Goal: Task Accomplishment & Management: Complete application form

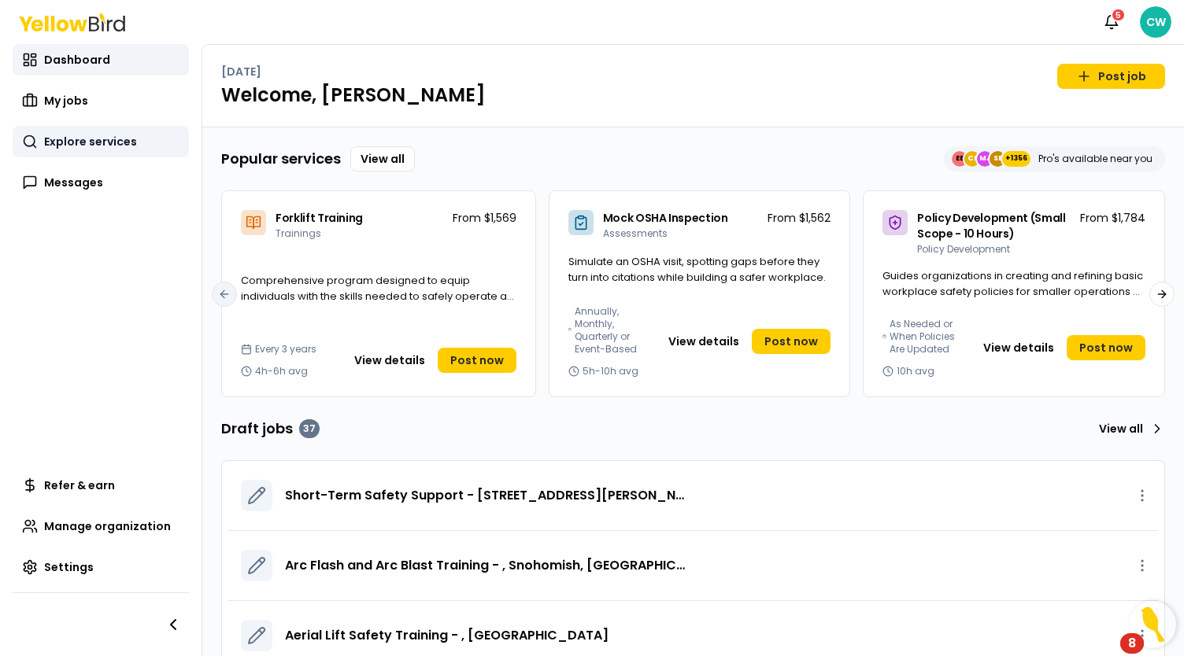
click at [105, 147] on span "Explore services" at bounding box center [90, 142] width 93 height 16
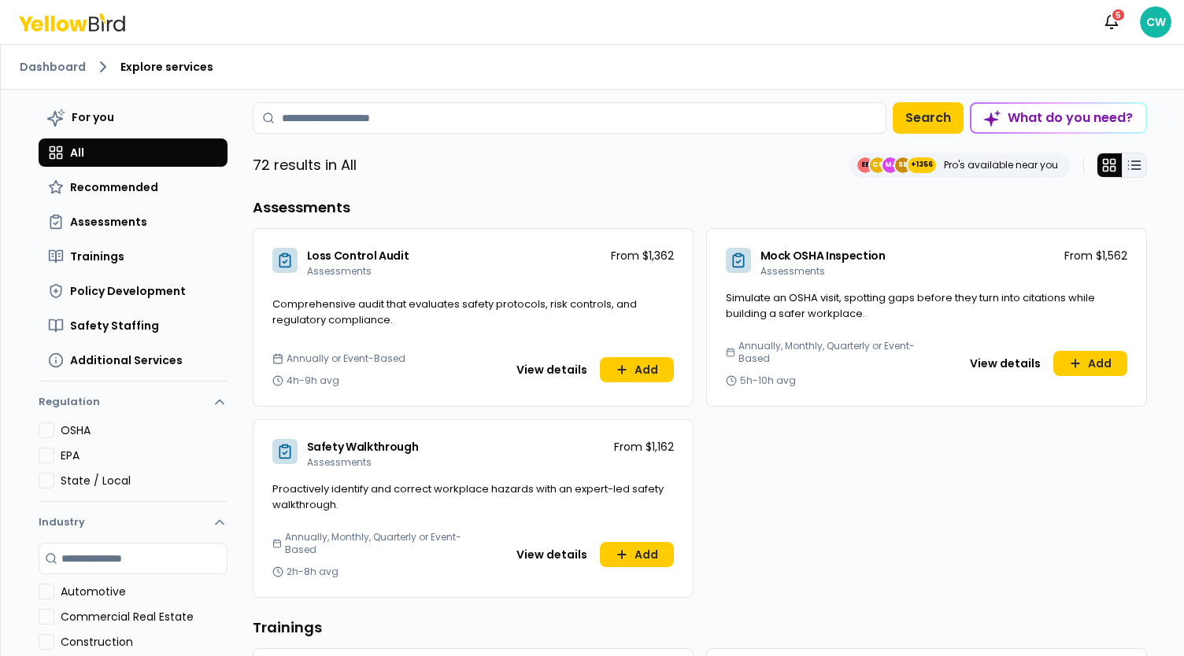
click at [1131, 161] on line at bounding box center [1135, 161] width 9 height 0
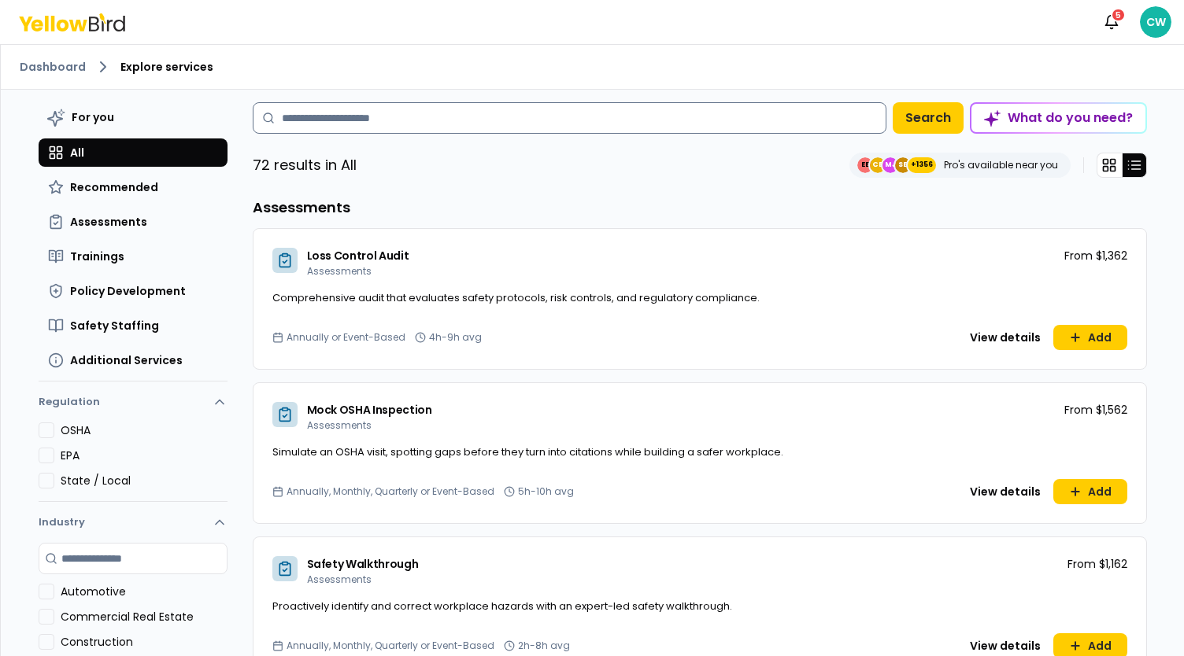
click at [383, 125] on input at bounding box center [570, 117] width 634 height 31
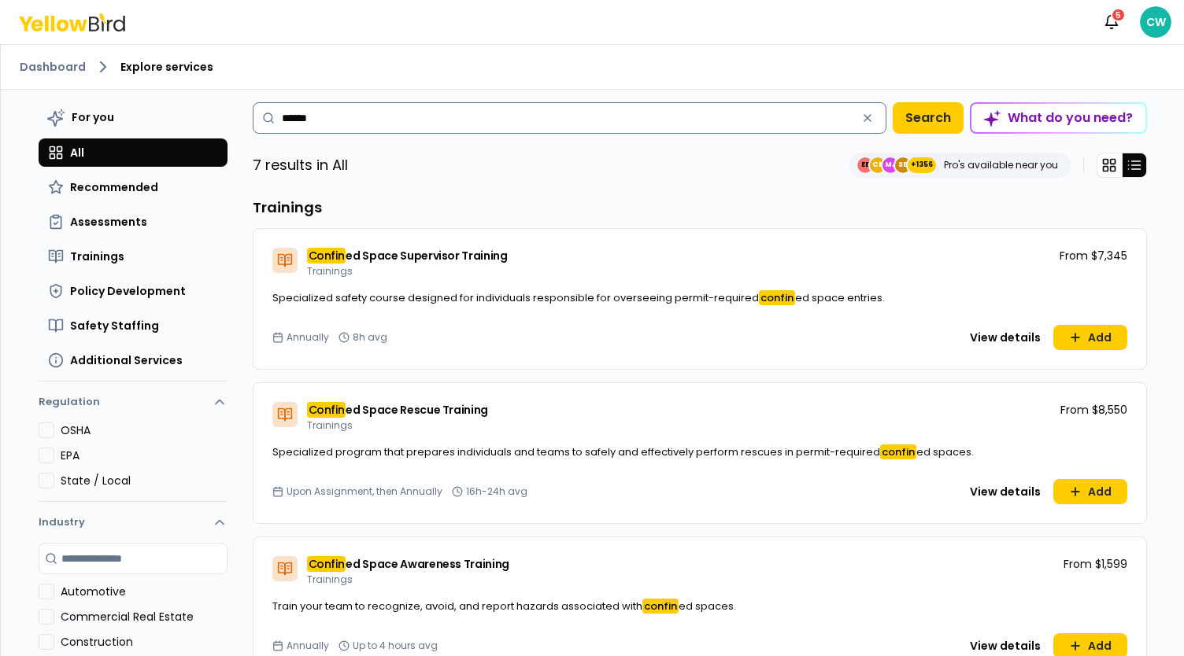
drag, startPoint x: 384, startPoint y: 126, endPoint x: 277, endPoint y: 116, distance: 107.5
click at [277, 116] on input "******" at bounding box center [570, 117] width 634 height 31
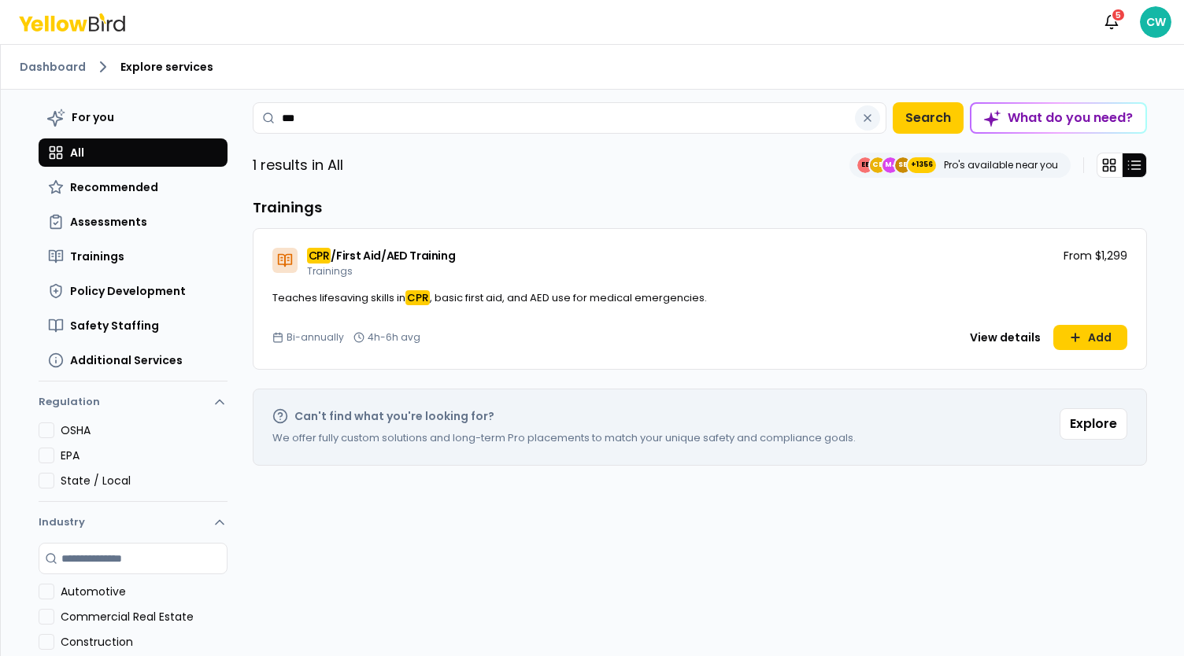
type input "***"
click at [864, 118] on icon "button" at bounding box center [867, 118] width 6 height 6
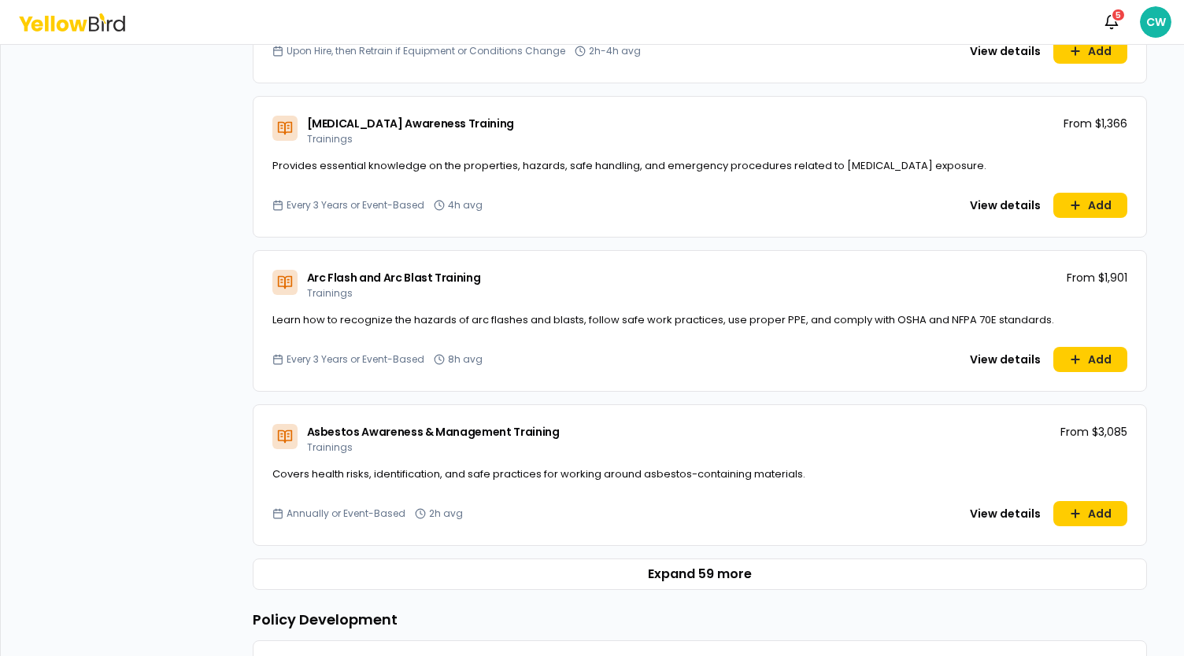
scroll to position [866, 0]
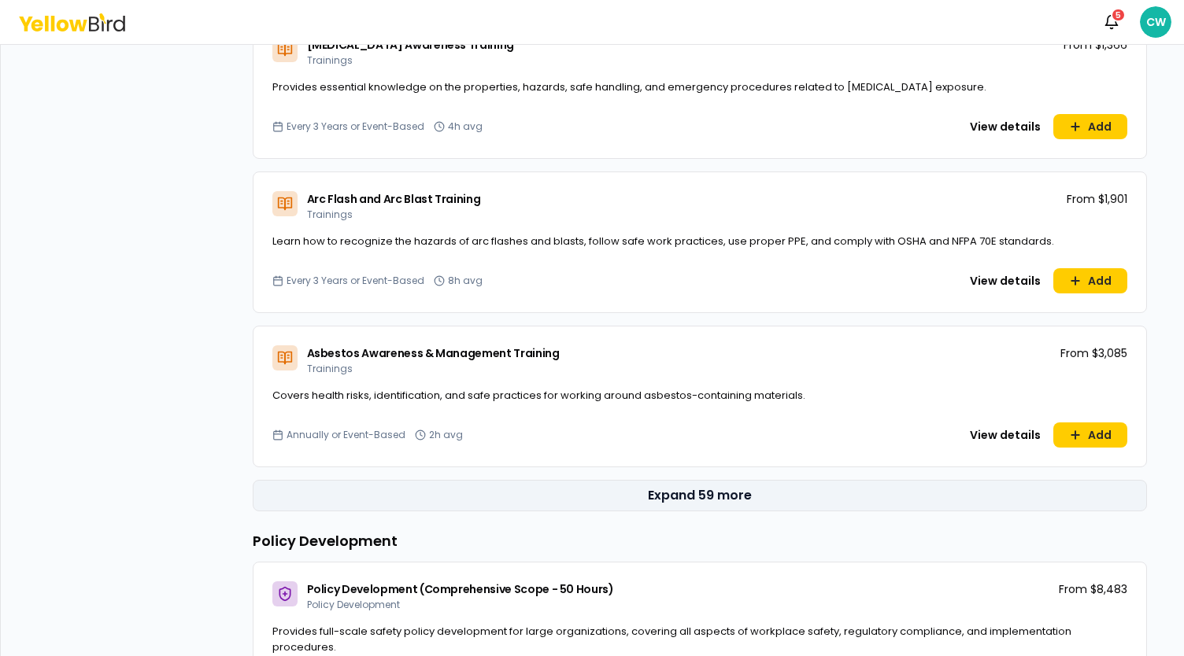
click at [715, 497] on button "Expand 59 more" at bounding box center [700, 495] width 894 height 31
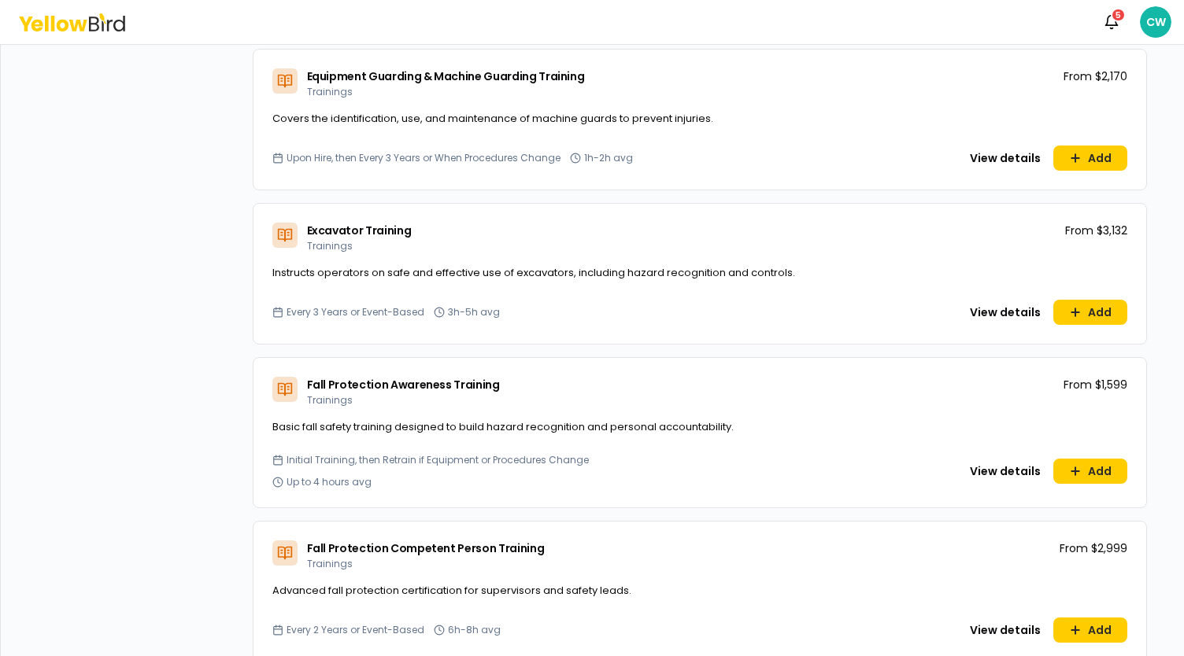
scroll to position [2912, 0]
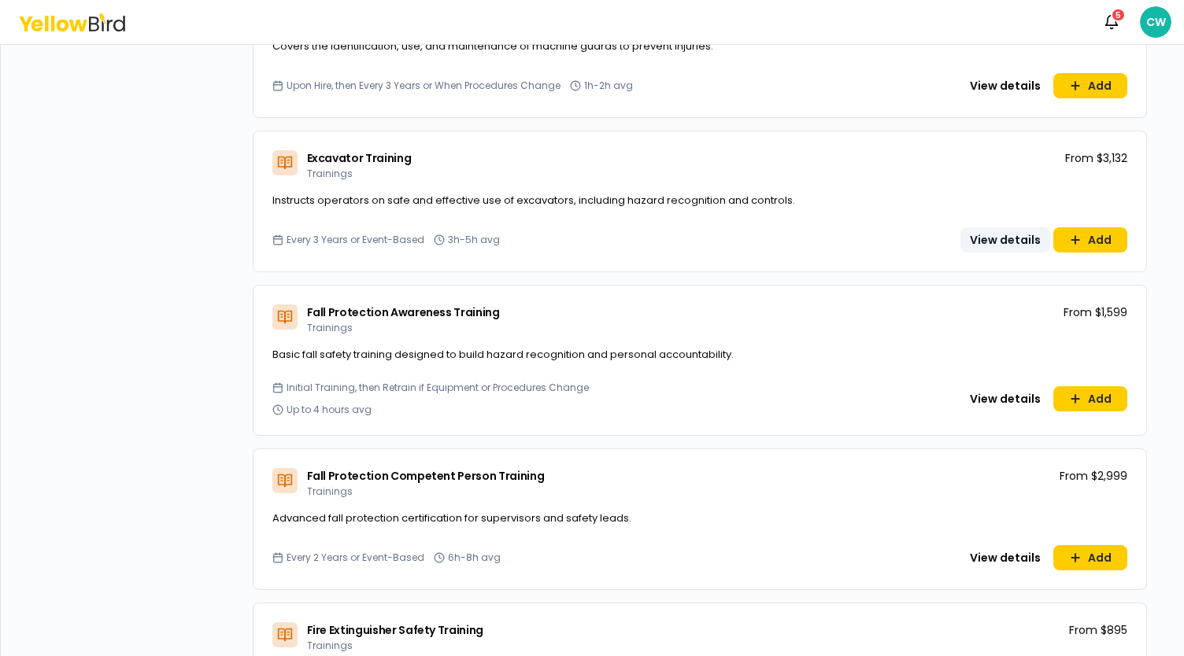
click at [996, 238] on button "View details" at bounding box center [1005, 239] width 90 height 25
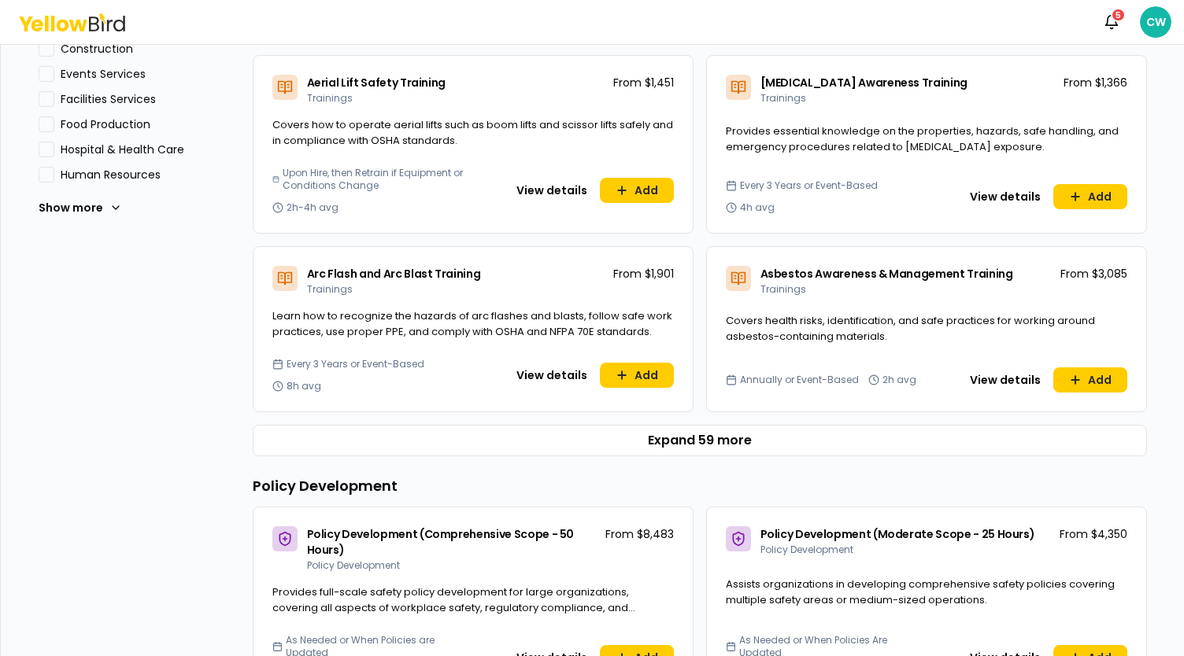
scroll to position [630, 0]
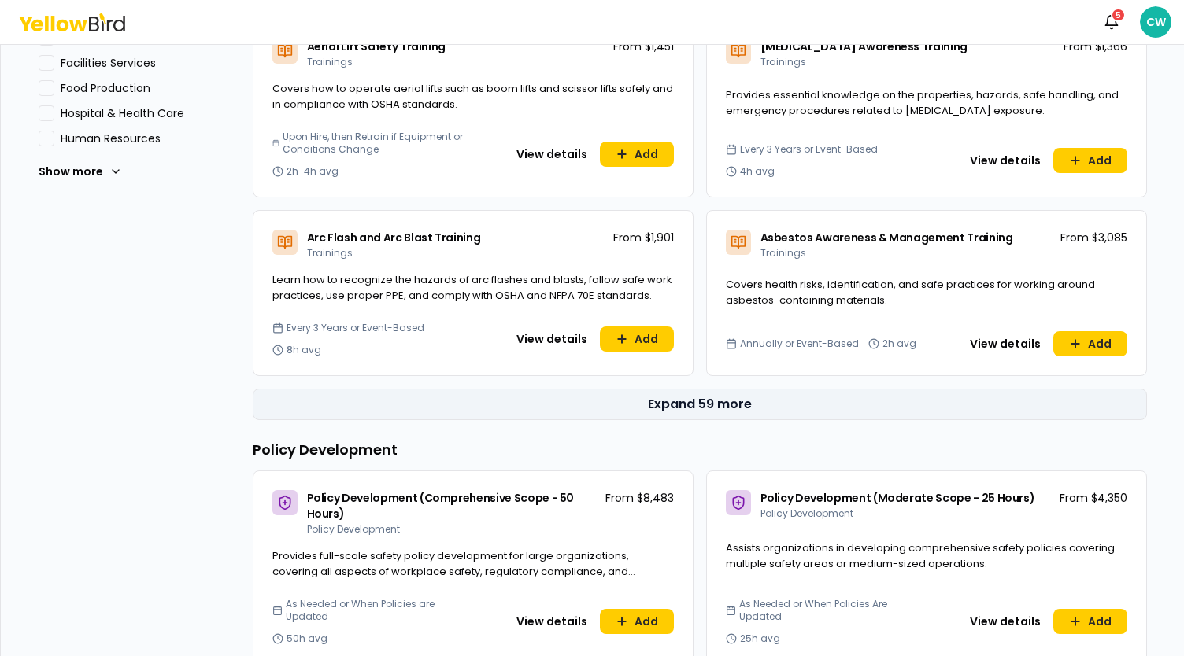
click at [692, 392] on button "Expand 59 more" at bounding box center [700, 404] width 894 height 31
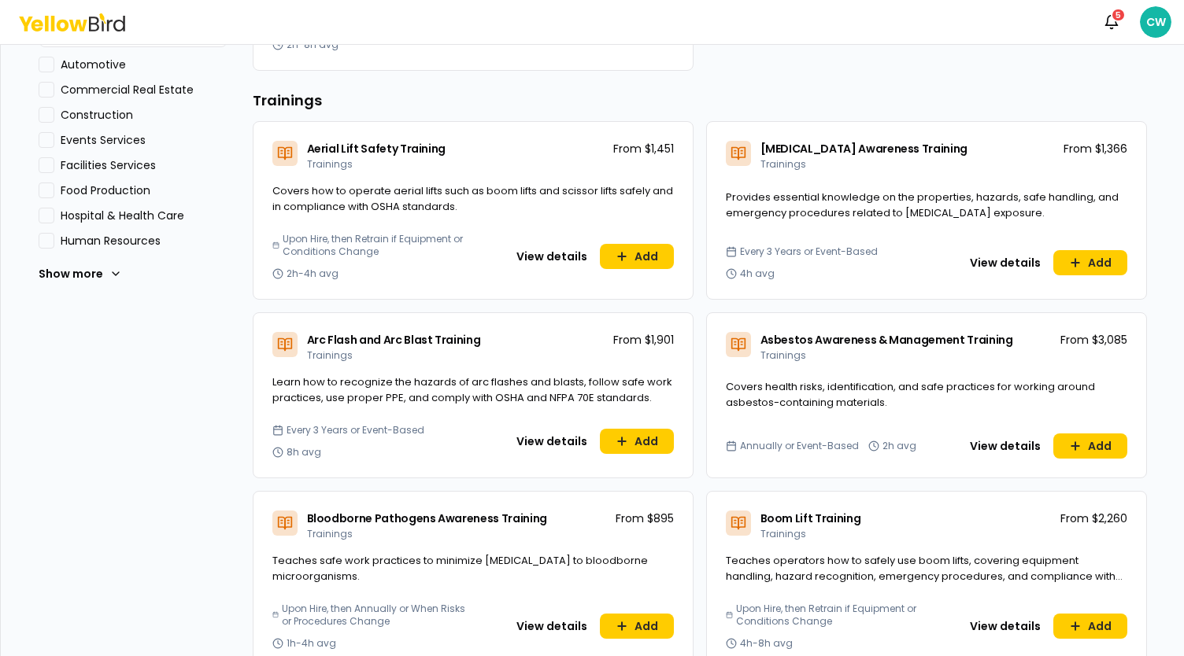
scroll to position [541, 0]
